Goal: Information Seeking & Learning: Learn about a topic

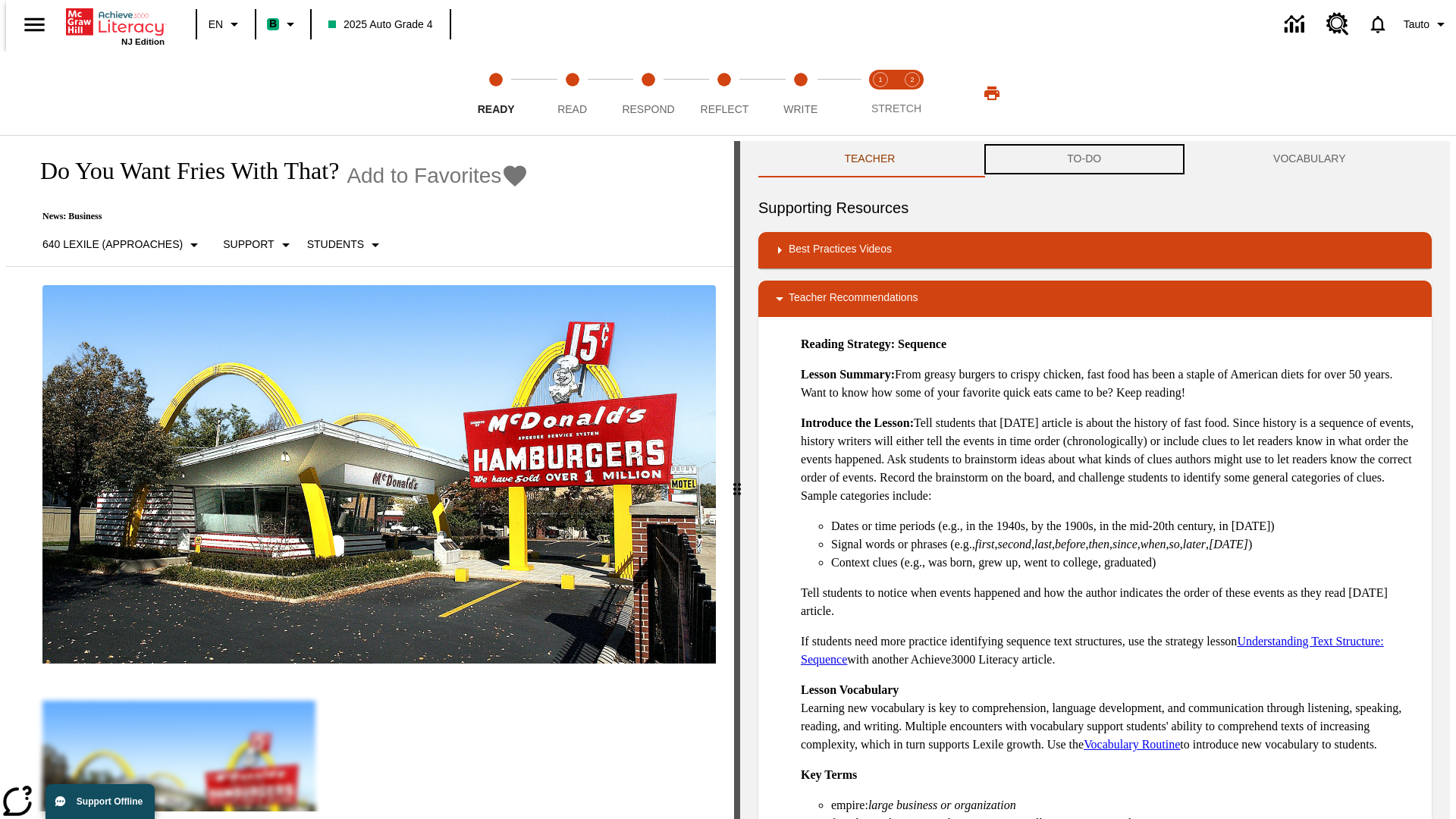
click at [1085, 159] on button "TO-DO" at bounding box center [1085, 159] width 206 height 37
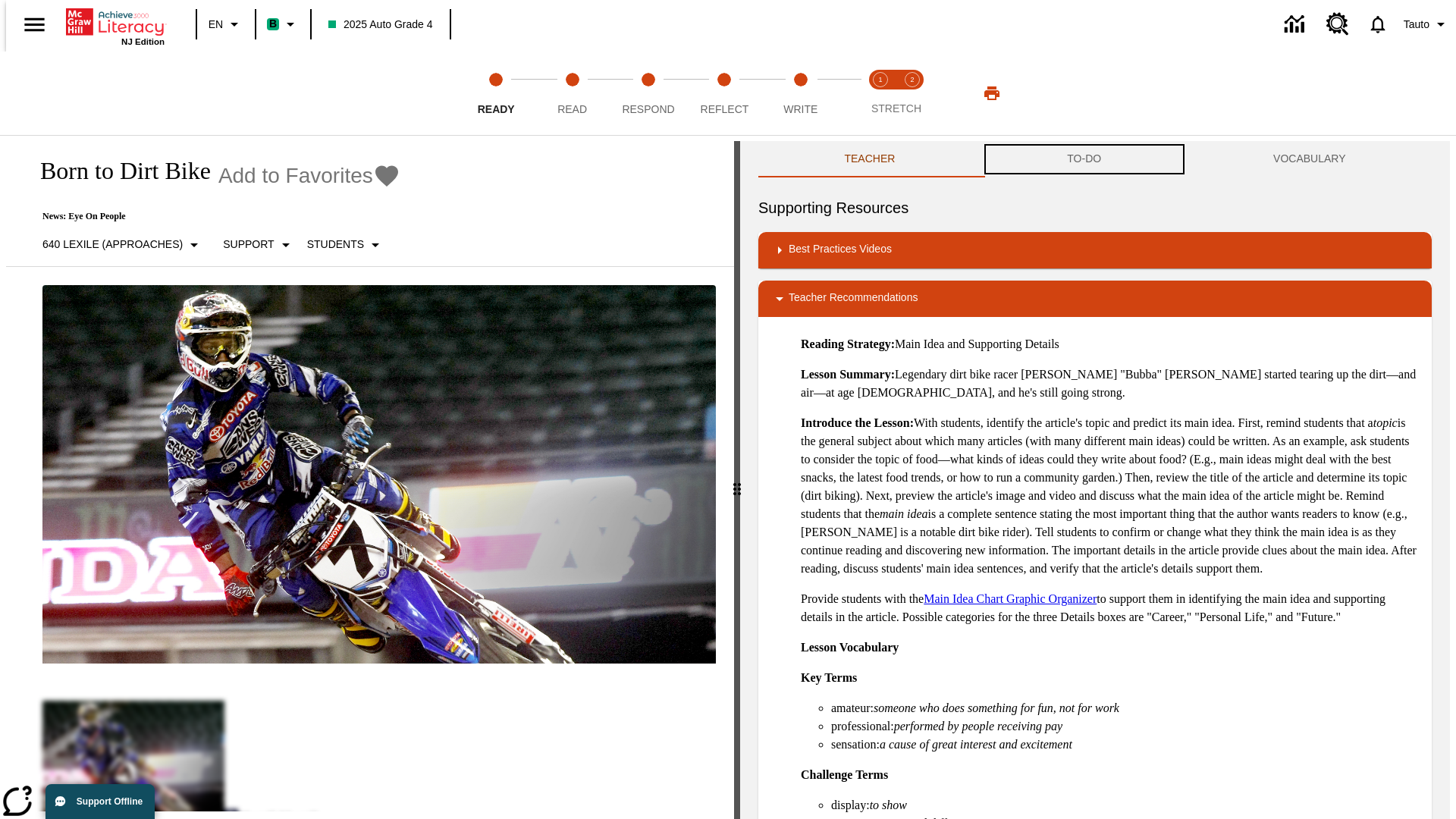
click at [1085, 159] on button "TO-DO" at bounding box center [1085, 159] width 206 height 37
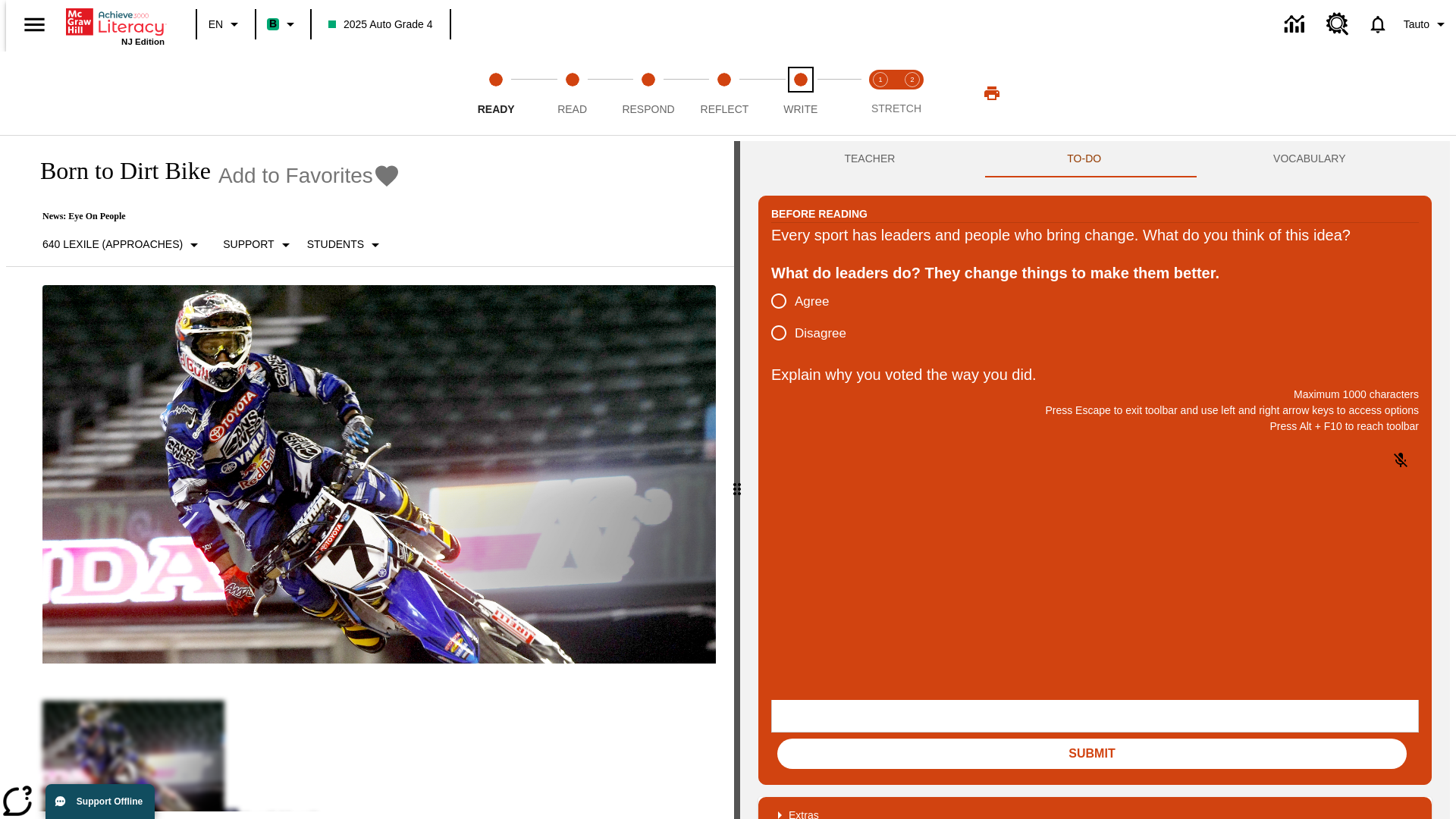
click at [800, 94] on span "Write" at bounding box center [800, 103] width 34 height 27
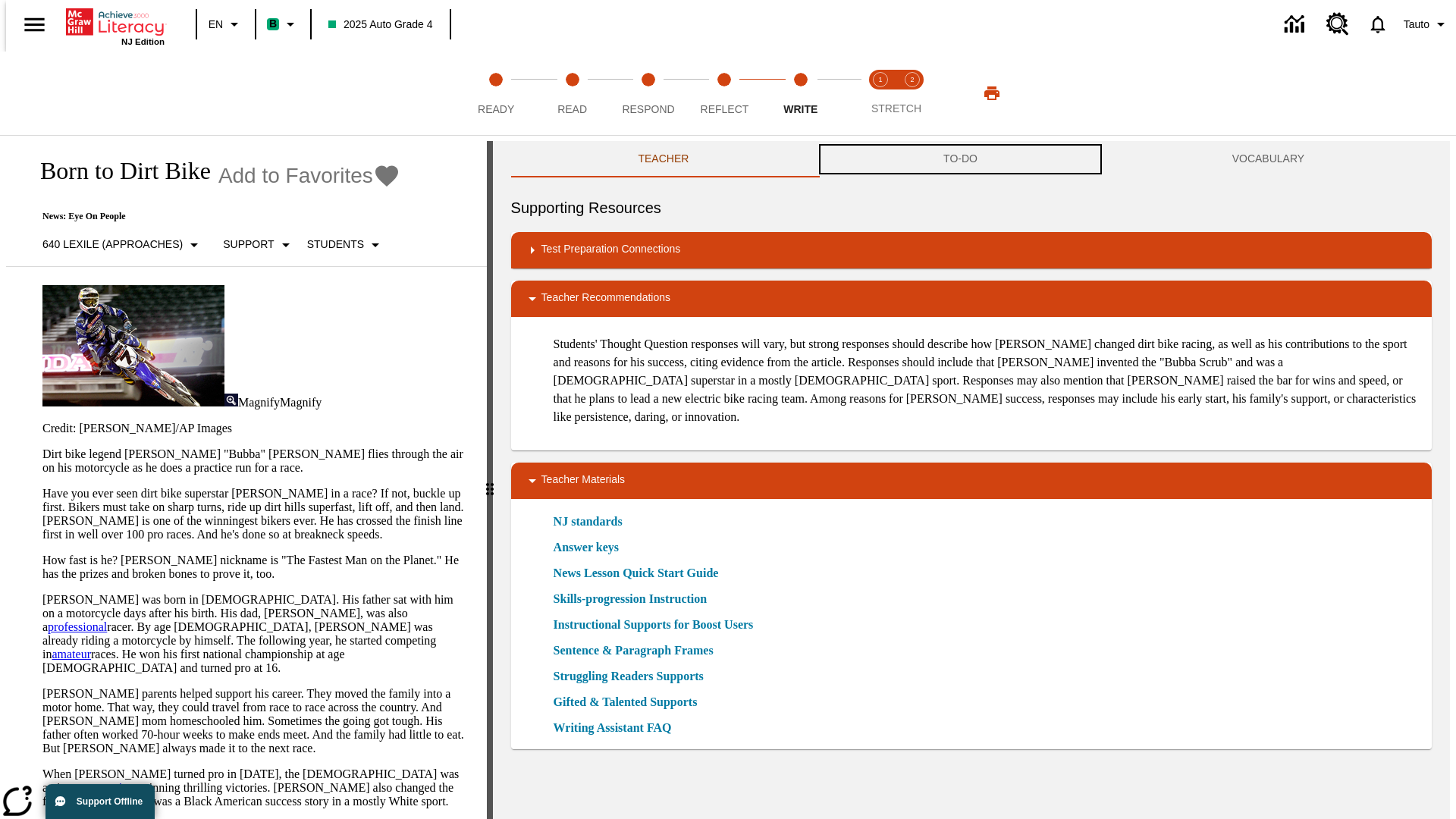
scroll to position [1, 0]
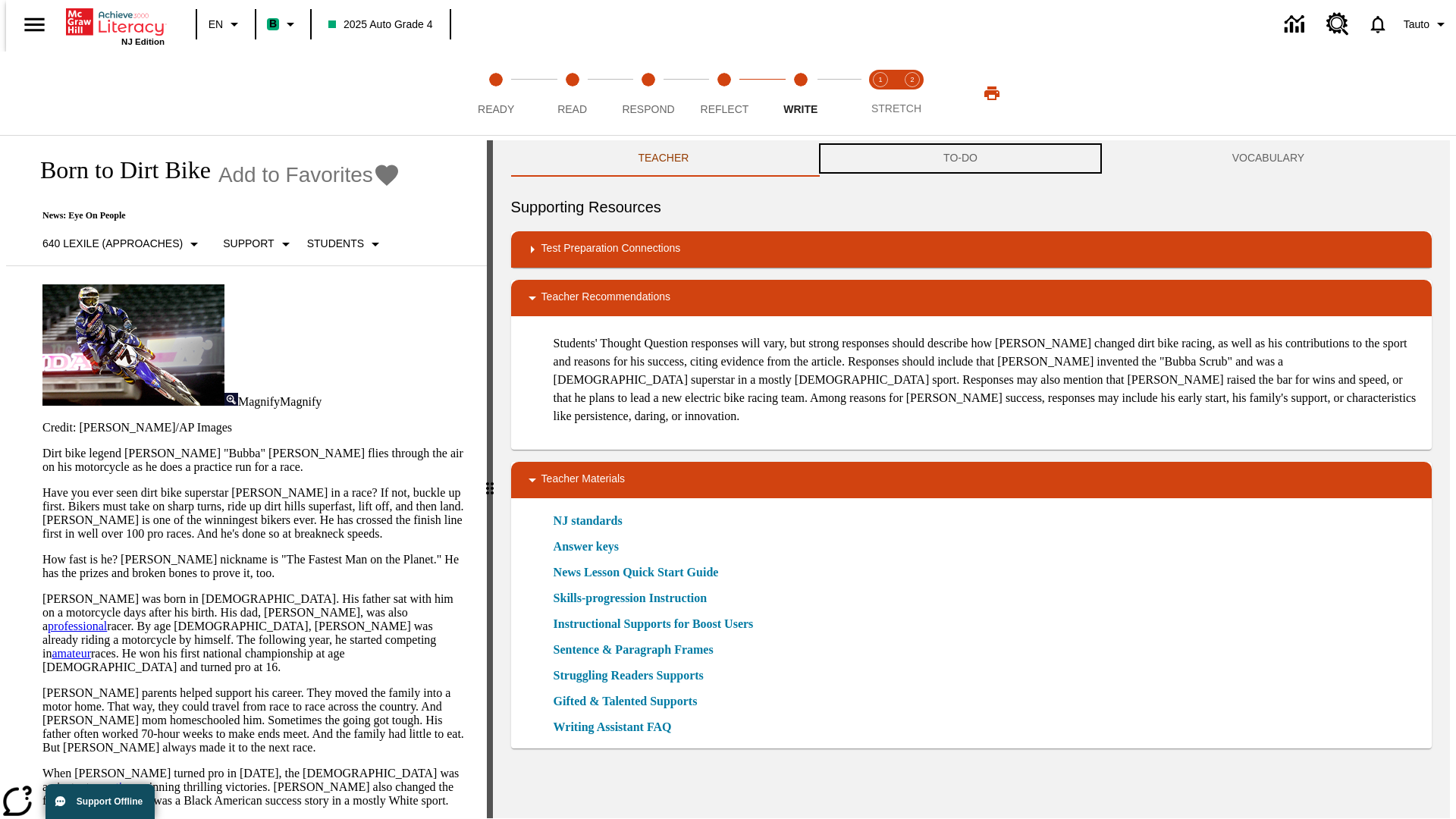
click at [961, 159] on button "TO-DO" at bounding box center [960, 158] width 288 height 37
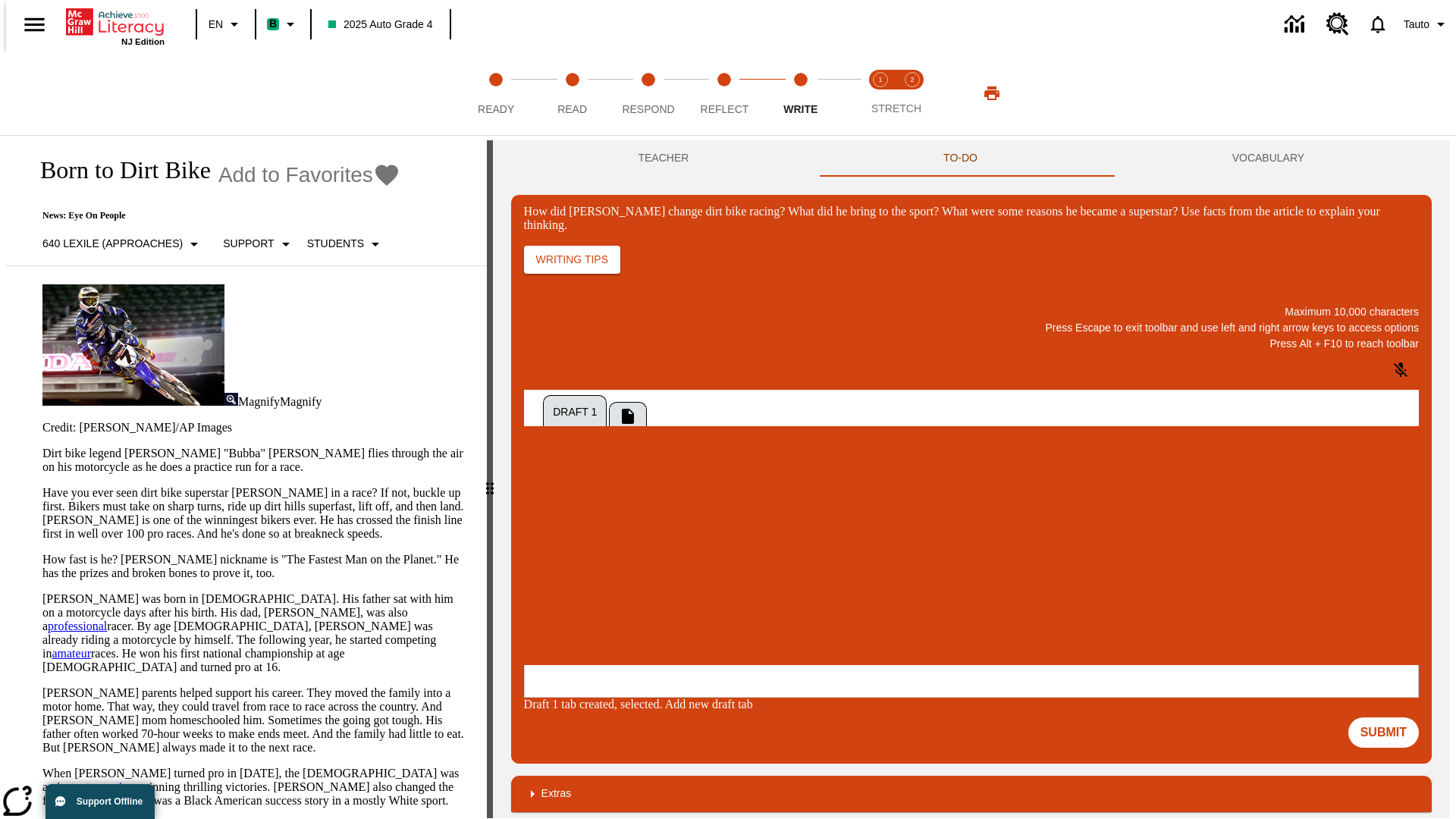
scroll to position [0, 0]
